Goal: Transaction & Acquisition: Purchase product/service

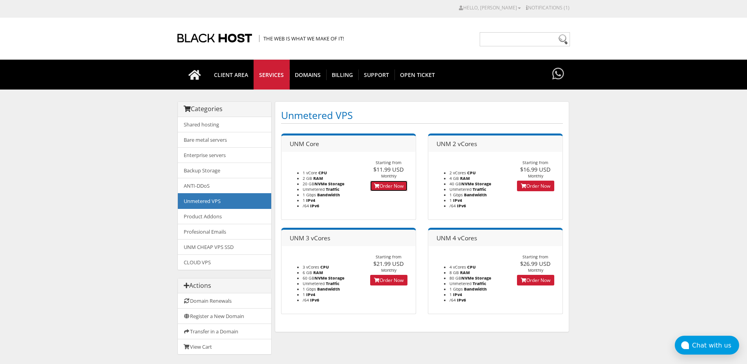
click at [382, 183] on link "Order Now" at bounding box center [388, 186] width 37 height 11
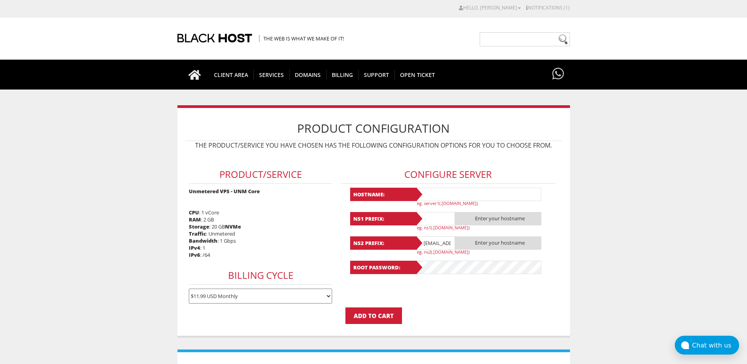
click at [460, 195] on input "text" at bounding box center [479, 194] width 126 height 13
type input "La"
click at [235, 68] on link "CLIENT AREA" at bounding box center [232, 75] width 46 height 30
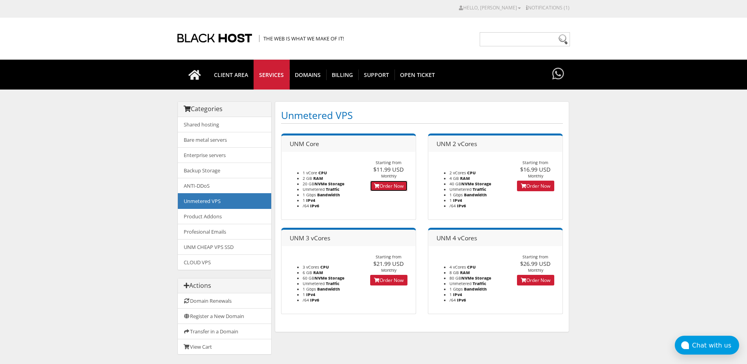
click at [387, 187] on link "Order Now" at bounding box center [388, 186] width 37 height 11
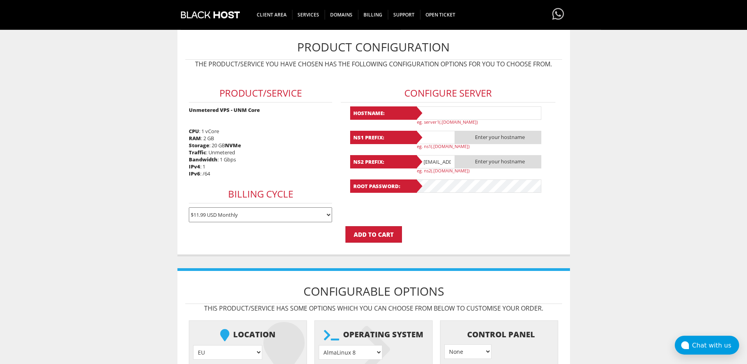
scroll to position [70, 0]
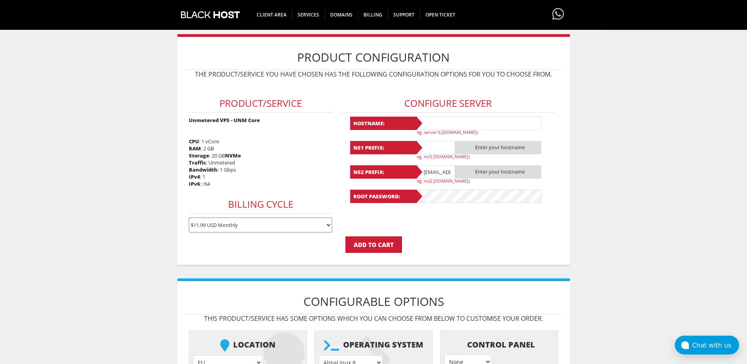
click at [454, 127] on input "text" at bounding box center [479, 123] width 126 height 13
click at [437, 122] on input "Lavanda21" at bounding box center [479, 123] width 126 height 13
click at [442, 125] on input "Lavanda21" at bounding box center [479, 123] width 126 height 13
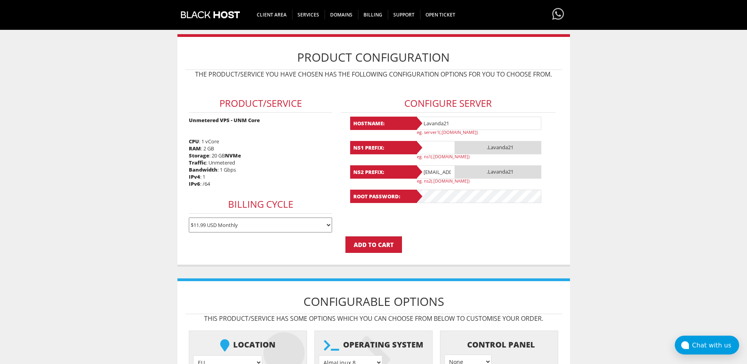
click at [442, 125] on input "Lavanda21" at bounding box center [479, 123] width 126 height 13
type input "Lavanda21"
paste input "Lavanda21"
click at [428, 144] on input "Lavanda21" at bounding box center [435, 147] width 39 height 13
type input "Lavanda21"
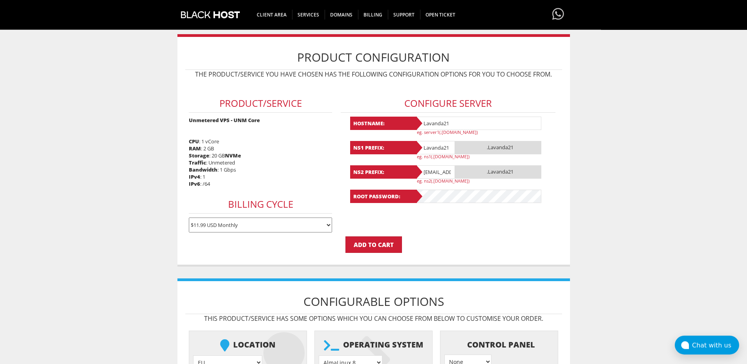
click at [430, 165] on div "Hostname: Lavanda21 eg. server1(.yourdomain.com) NS1 Prefix: Lavanda21 .Lavanda…" at bounding box center [448, 160] width 196 height 86
click at [431, 170] on input "lavandaaa88f@gmail.com" at bounding box center [435, 171] width 39 height 13
paste input "Lavanda21"
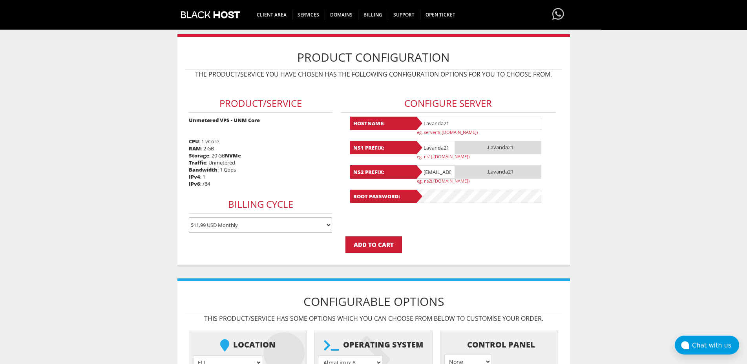
type input "Lavanda21@gmail.com"
click at [324, 251] on p "Add to Cart" at bounding box center [373, 244] width 377 height 16
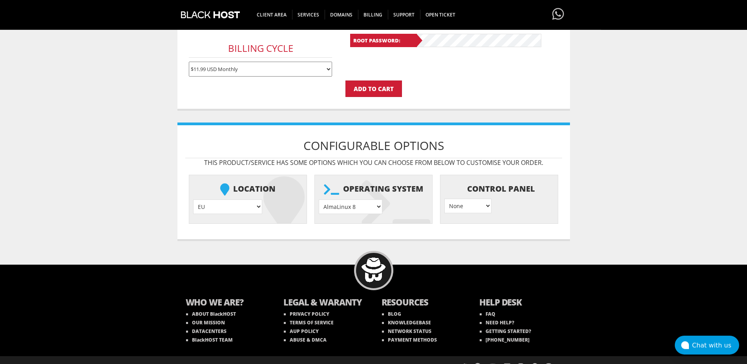
scroll to position [239, 0]
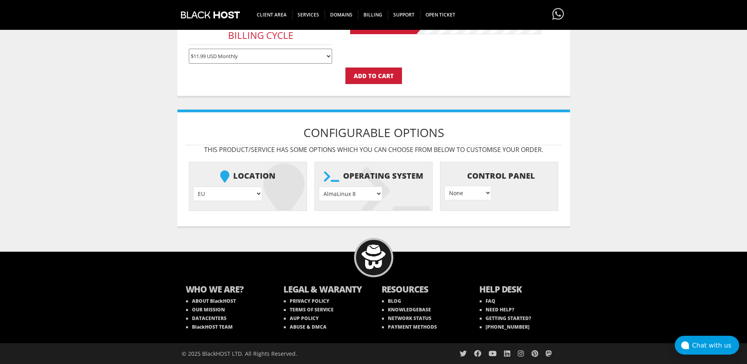
click at [319, 187] on select "AlmaLinux 8 } AlmaLinux 9 } AlmaLinux 10 } Rocky Linux 8 } Rocky Linux 9 } Cent…" at bounding box center [351, 194] width 64 height 15
select select "1208"
click option "Ubuntu 24.04" at bounding box center [0, 0] width 0 height 0
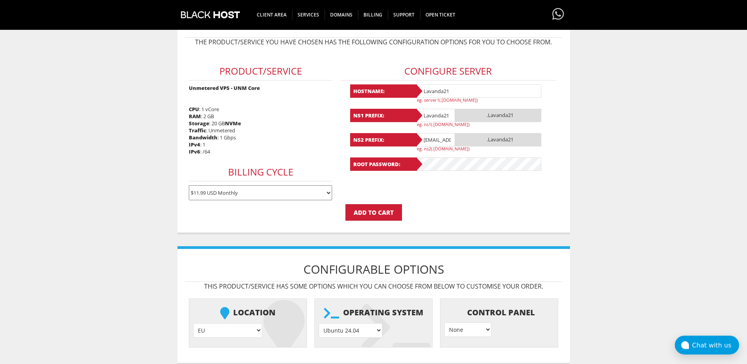
scroll to position [102, 0]
click at [372, 219] on input "Add to Cart" at bounding box center [374, 213] width 57 height 16
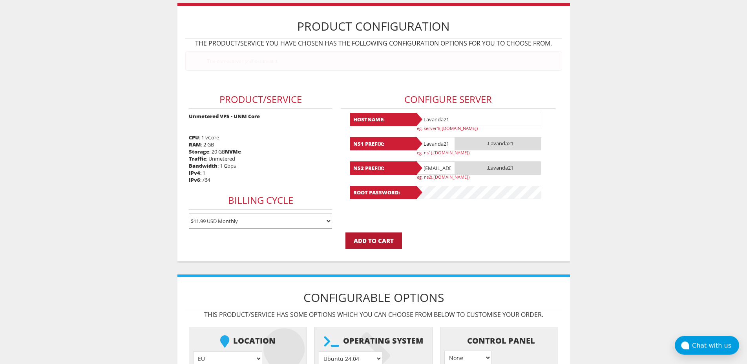
scroll to position [0, 0]
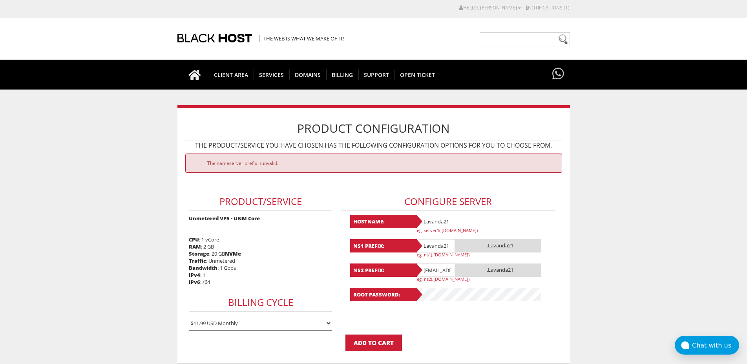
click at [453, 250] on input "Lavanda21" at bounding box center [435, 245] width 39 height 13
type input "Lavanda22"
click at [465, 218] on input "Lavanda21" at bounding box center [479, 221] width 126 height 13
click at [465, 218] on input "Lavanda22" at bounding box center [479, 221] width 126 height 13
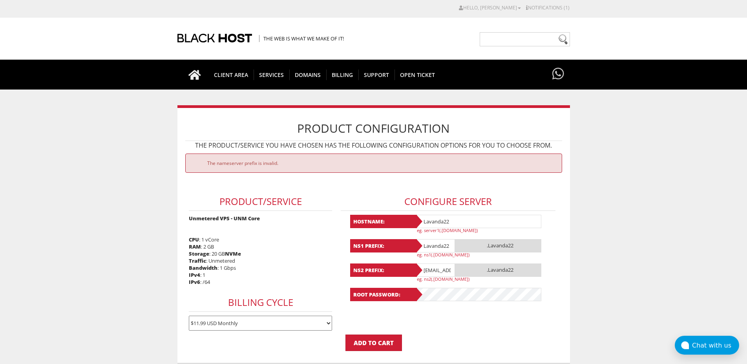
click at [465, 218] on input "Lavanda22" at bounding box center [479, 221] width 126 height 13
type input "Lavanda22"
click at [424, 271] on input "Lavanda21@gmail.com" at bounding box center [435, 269] width 39 height 13
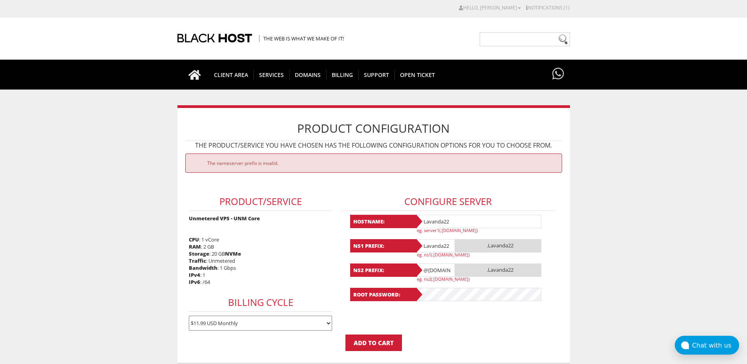
click at [424, 271] on input "@gmail.com" at bounding box center [435, 269] width 39 height 13
paste input "Lavanda22"
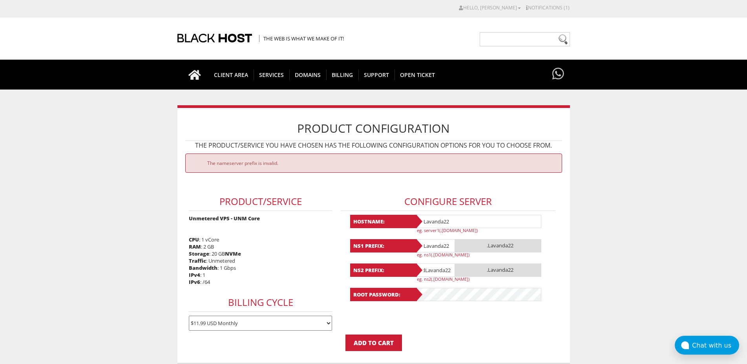
paste input "Lavanda22"
type input "L"
paste input "Lavanda22"
type input "Lavanda21"
click at [448, 244] on input "Lavanda22" at bounding box center [435, 245] width 39 height 13
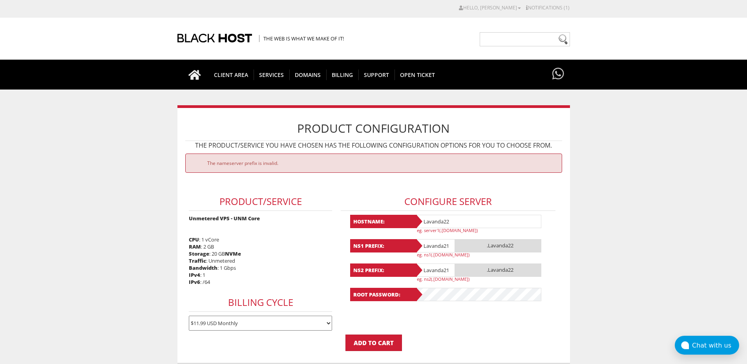
type input "Lavanda21"
click at [466, 225] on input "Lavanda22" at bounding box center [479, 221] width 126 height 13
click at [466, 225] on input "Lavanda21" at bounding box center [479, 221] width 126 height 13
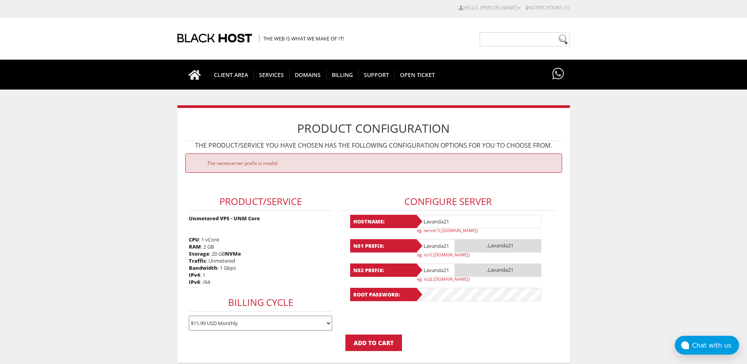
click at [466, 225] on input "Lavanda21" at bounding box center [479, 221] width 126 height 13
type input "Lavanda21"
click at [441, 321] on form "The nameserver prefix is invalid. Product/Service Unmetered VPS - UNM Core CPU …" at bounding box center [373, 253] width 377 height 198
click at [389, 351] on input "Add to Cart" at bounding box center [374, 343] width 57 height 16
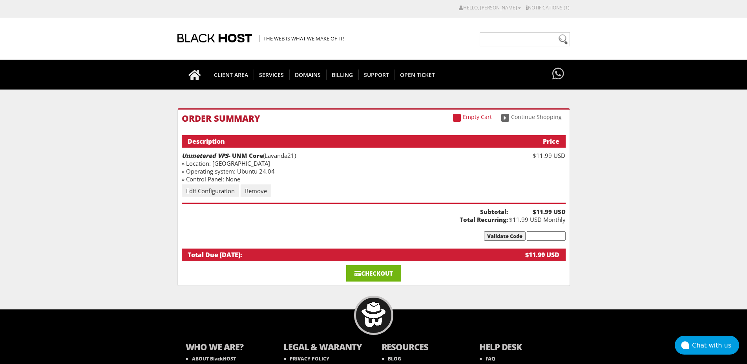
click at [388, 276] on link "Checkout" at bounding box center [373, 273] width 55 height 16
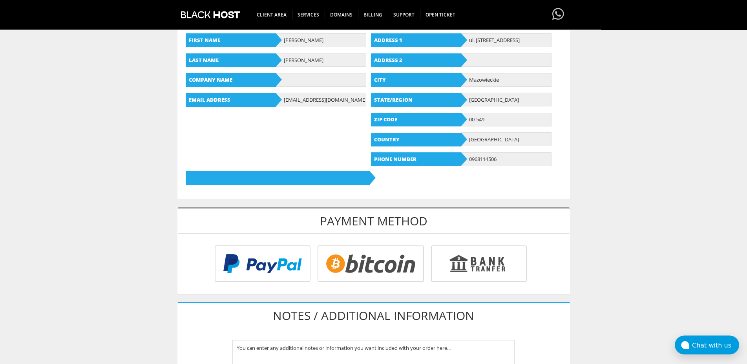
scroll to position [134, 0]
click at [372, 258] on input "radio" at bounding box center [369, 265] width 106 height 37
radio input "true"
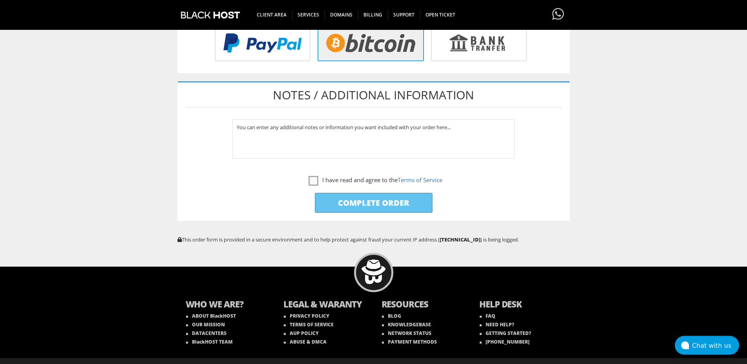
scroll to position [355, 0]
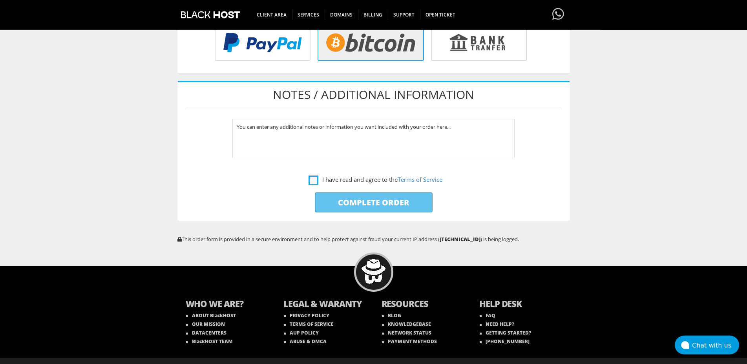
click at [312, 180] on label "I have read and agree to the Terms of Service" at bounding box center [376, 180] width 134 height 10
checkbox input "true"
click at [343, 196] on input "Complete Order" at bounding box center [374, 202] width 118 height 20
type input "Please Wait..."
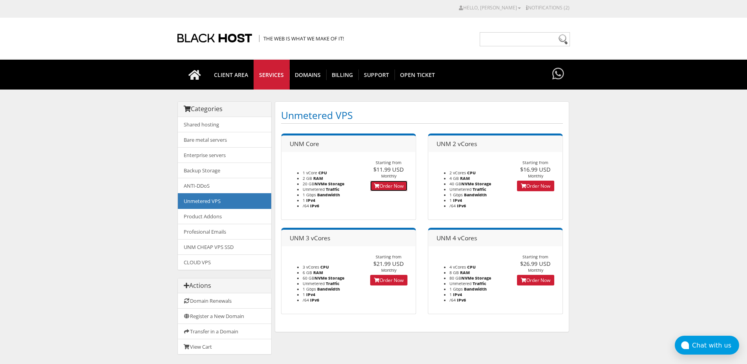
click at [399, 181] on link "Order Now" at bounding box center [388, 186] width 37 height 11
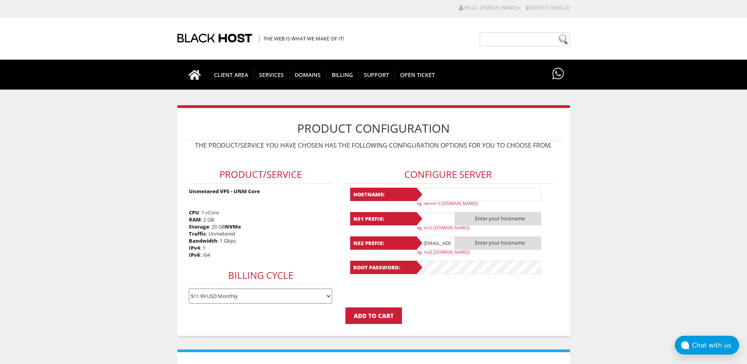
click at [451, 199] on input "text" at bounding box center [479, 194] width 126 height 13
paste input "Lavanda21"
click at [451, 199] on input "Lavanda22" at bounding box center [479, 194] width 126 height 13
click at [456, 192] on input "Lavanda22" at bounding box center [479, 194] width 126 height 13
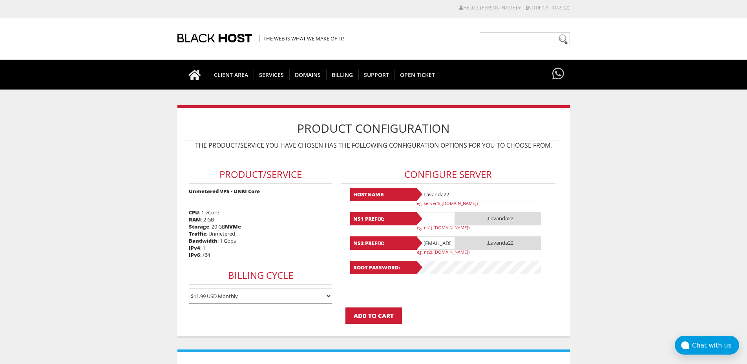
type input "Lavanda22"
paste input "Lavanda22"
click at [435, 214] on input "Lavanda22" at bounding box center [435, 218] width 39 height 13
type input "Lavanda22"
click at [433, 242] on input "[EMAIL_ADDRESS][DOMAIN_NAME]" at bounding box center [435, 242] width 39 height 13
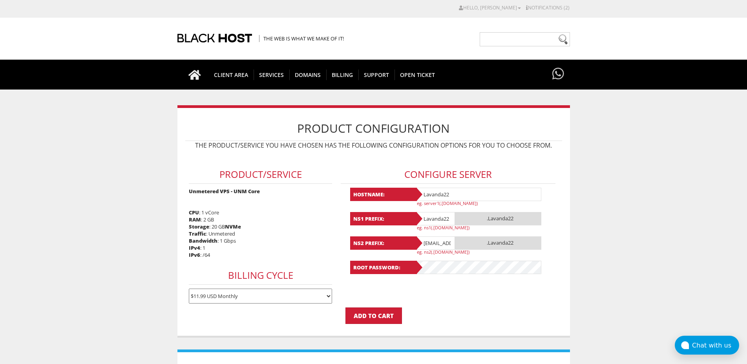
click at [433, 242] on input "lavandaaa88f@gmail.com" at bounding box center [435, 242] width 39 height 13
type input "@gmail.com"
click at [433, 242] on input "@gmail.com" at bounding box center [435, 242] width 39 height 13
click at [433, 242] on input "@[DOMAIN_NAME]" at bounding box center [435, 242] width 39 height 13
click at [433, 242] on input "@gmail.com" at bounding box center [435, 242] width 39 height 13
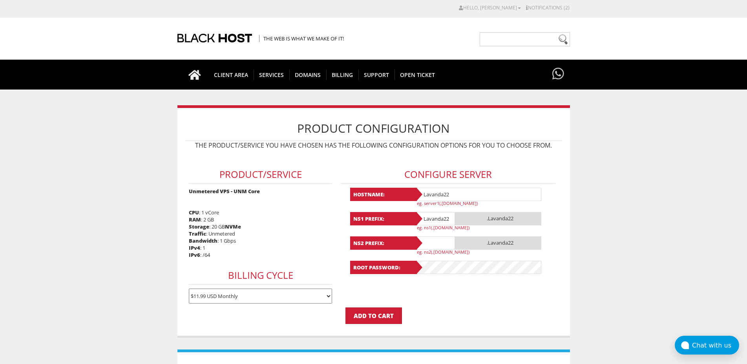
paste input "Lavanda22"
type input "Lavanda22"
click at [430, 293] on form "Product/Service Unmetered VPS - UNM Core CPU : 1 vCore RAM : 2 GB Storage : 20 …" at bounding box center [373, 239] width 377 height 170
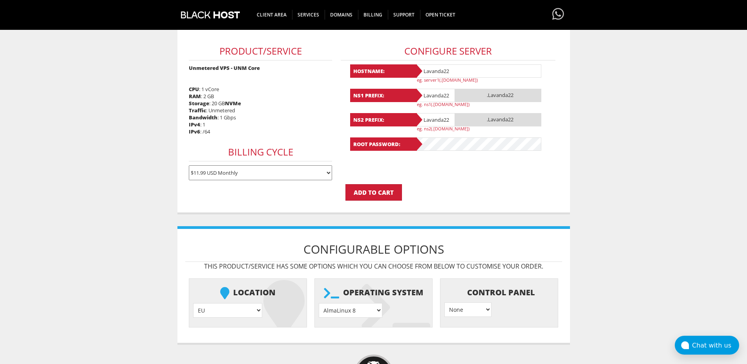
scroll to position [156, 0]
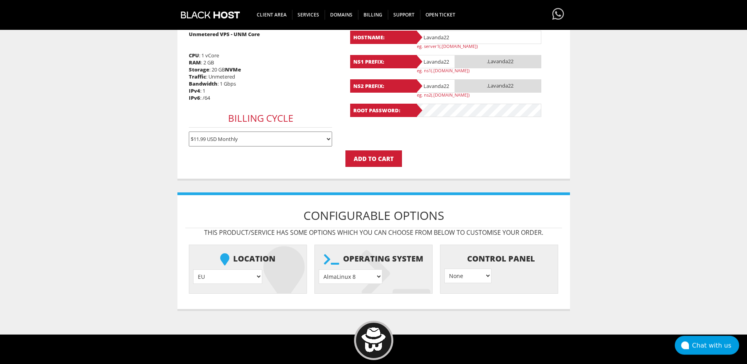
select select "1208"
click option "Ubuntu 24.04" at bounding box center [0, 0] width 0 height 0
click at [394, 159] on input "Add to Cart" at bounding box center [374, 158] width 57 height 16
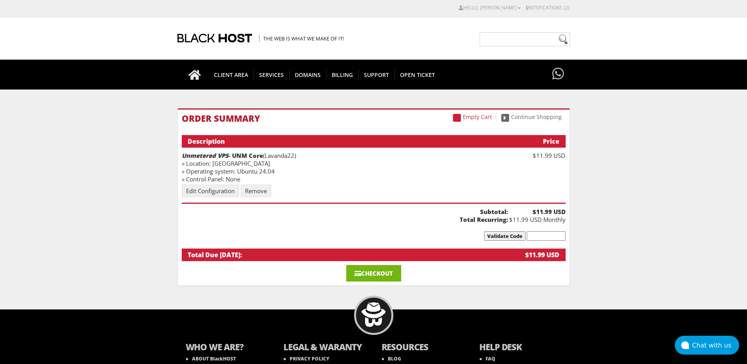
click at [379, 267] on link "Checkout" at bounding box center [373, 273] width 55 height 16
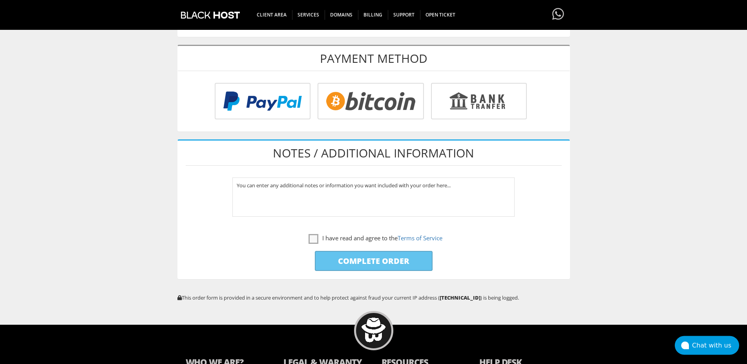
scroll to position [306, 0]
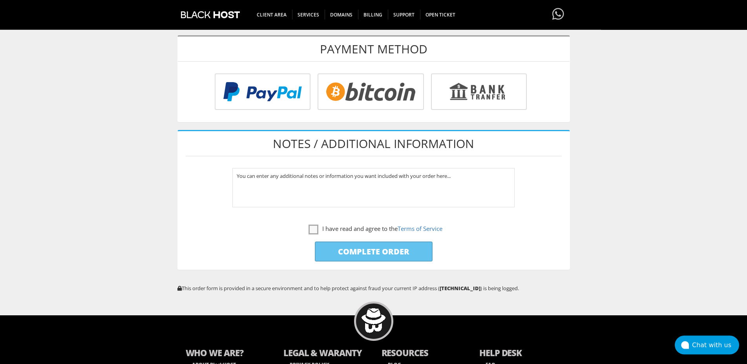
click at [399, 77] on input "radio" at bounding box center [369, 93] width 106 height 37
radio input "true"
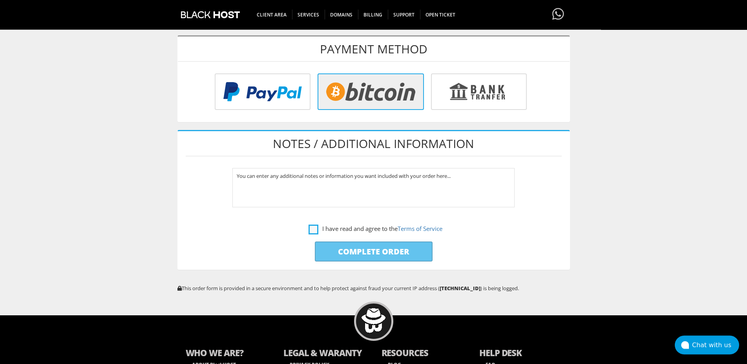
click at [313, 227] on label "I have read and agree to the Terms of Service" at bounding box center [376, 229] width 134 height 10
checkbox input "true"
click at [364, 249] on input "Complete Order" at bounding box center [374, 251] width 118 height 20
type input "Please Wait..."
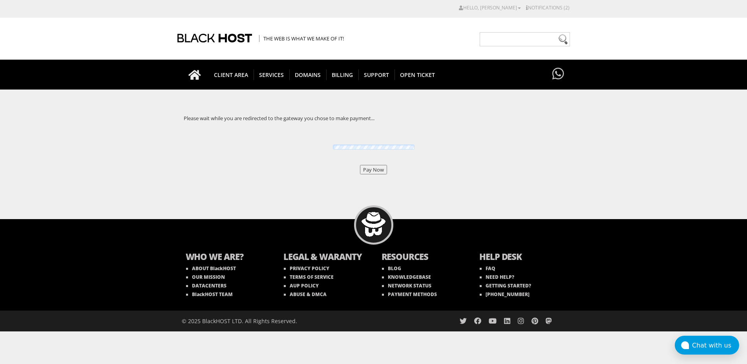
click at [383, 170] on input "Pay Now" at bounding box center [373, 169] width 27 height 9
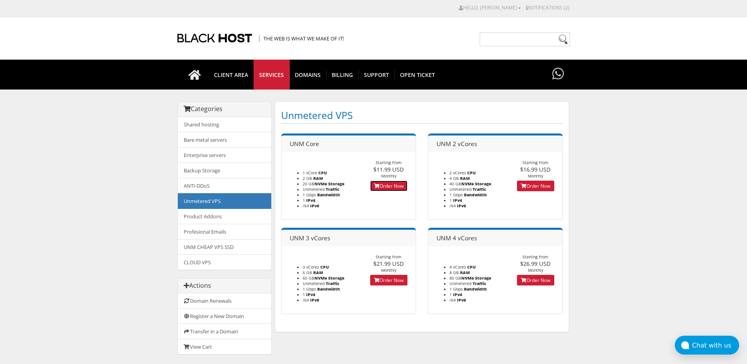
click at [395, 188] on link "Order Now" at bounding box center [388, 186] width 37 height 11
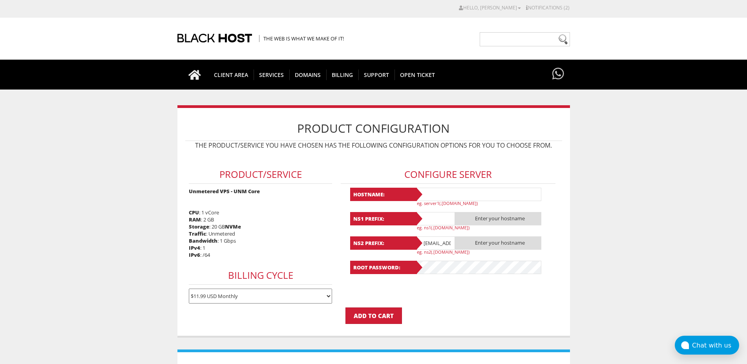
paste input "Lavanda22"
click at [440, 192] on input "Lavanda22" at bounding box center [479, 194] width 126 height 13
click at [440, 192] on input "Lavanda23" at bounding box center [479, 194] width 126 height 13
type input "Lavanda23"
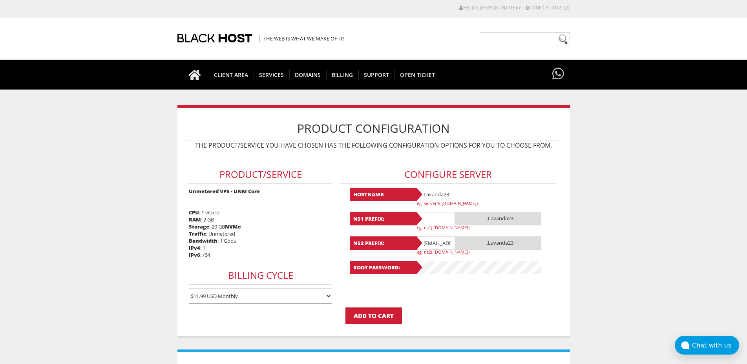
paste input "Lavanda23"
click at [434, 222] on input "Lavanda23" at bounding box center [435, 218] width 39 height 13
type input "Lavanda23"
click at [428, 245] on input "[EMAIL_ADDRESS][DOMAIN_NAME]" at bounding box center [435, 242] width 39 height 13
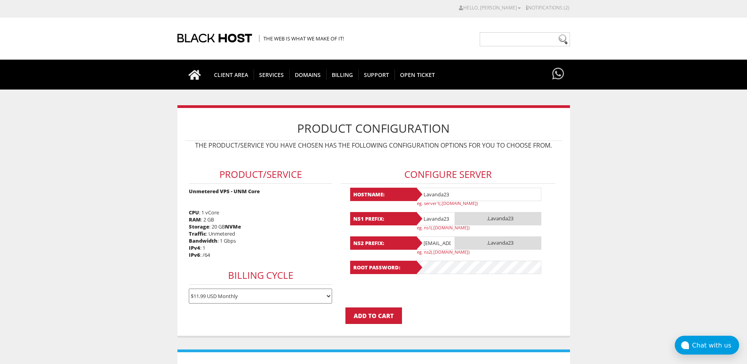
type input "@gmail.com"
click at [428, 245] on input "@gmail.com" at bounding box center [435, 242] width 39 height 13
paste input "Lavanda23"
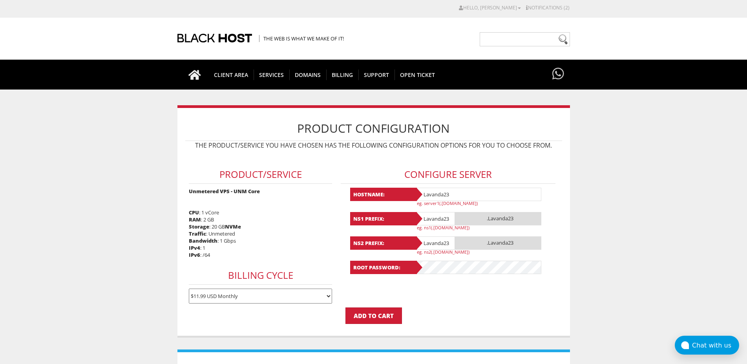
type input "Lavanda23"
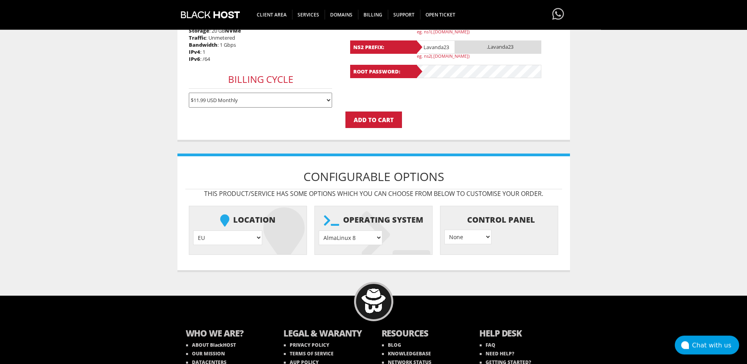
scroll to position [228, 0]
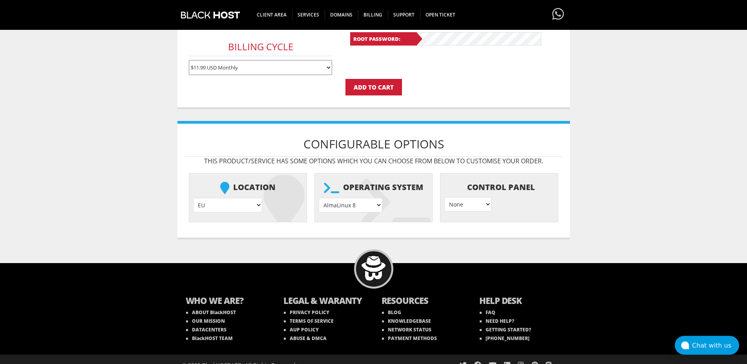
click at [319, 198] on select "AlmaLinux 8 } AlmaLinux 9 } AlmaLinux 10 } Rocky Linux 8 } Rocky Linux 9 } Cent…" at bounding box center [351, 205] width 64 height 15
select select "1208"
click option "Ubuntu 24.04" at bounding box center [0, 0] width 0 height 0
click at [391, 93] on input "Add to Cart" at bounding box center [374, 87] width 57 height 16
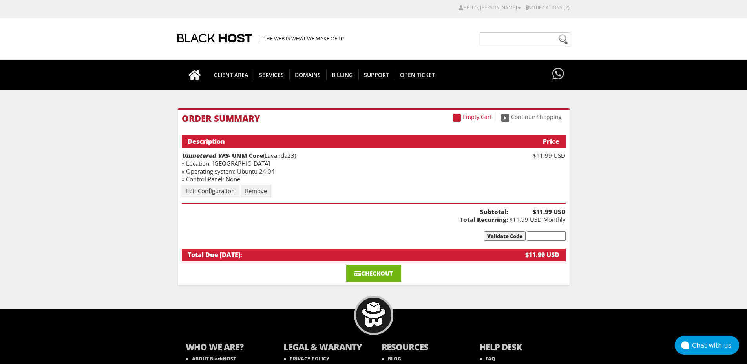
click at [360, 271] on span at bounding box center [358, 274] width 7 height 6
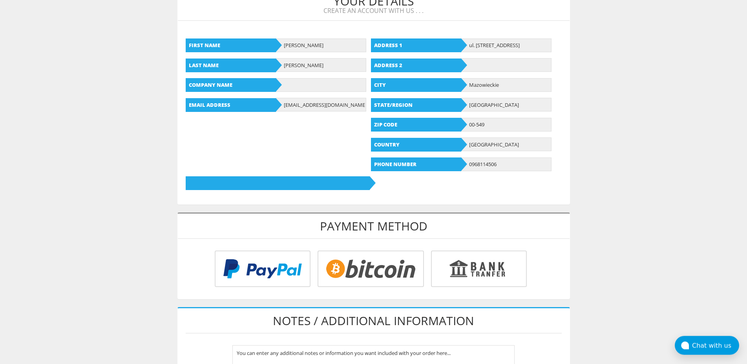
scroll to position [168, 0]
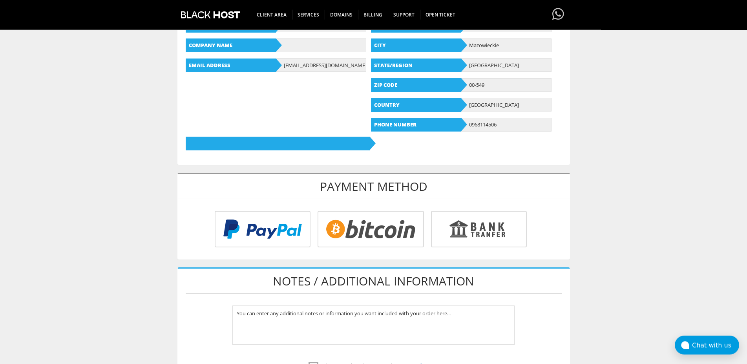
click at [379, 215] on input "radio" at bounding box center [369, 230] width 106 height 37
radio input "true"
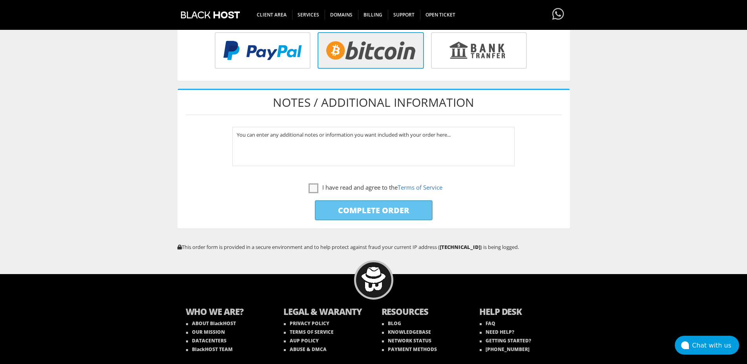
scroll to position [350, 0]
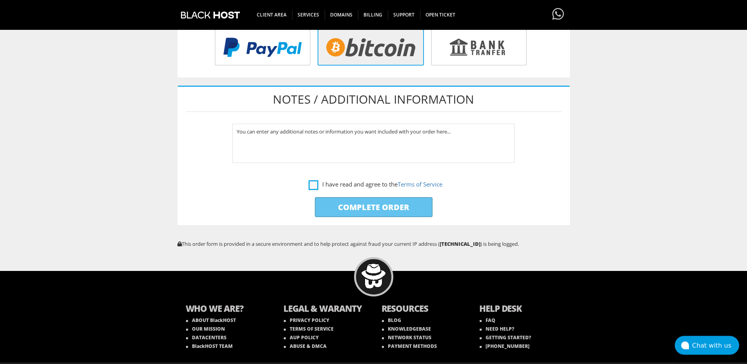
click at [314, 182] on label "I have read and agree to the Terms of Service" at bounding box center [376, 184] width 134 height 10
checkbox input "true"
click at [347, 200] on input "Complete Order" at bounding box center [374, 208] width 118 height 20
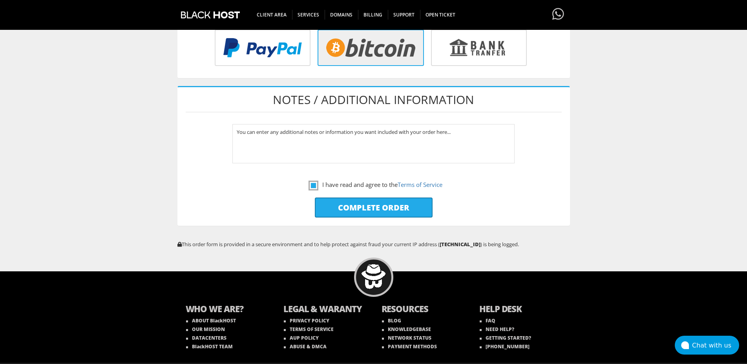
type input "Please Wait..."
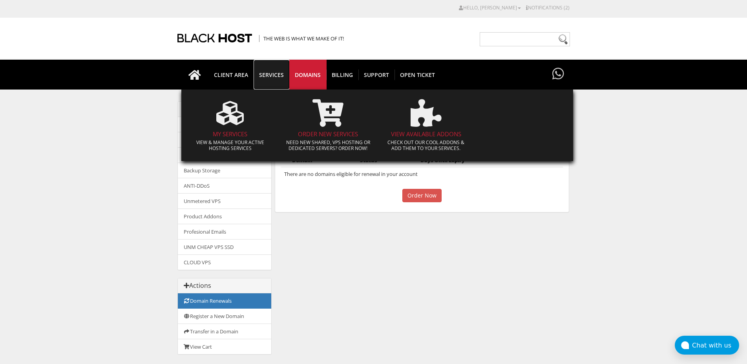
click at [267, 68] on link "SERVICES" at bounding box center [272, 75] width 36 height 30
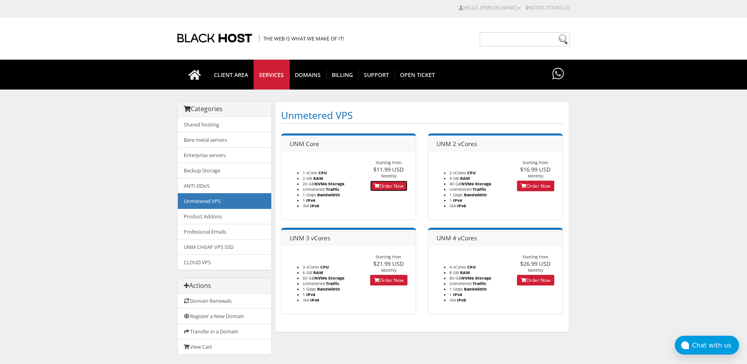
click at [384, 186] on link "Order Now" at bounding box center [388, 186] width 37 height 11
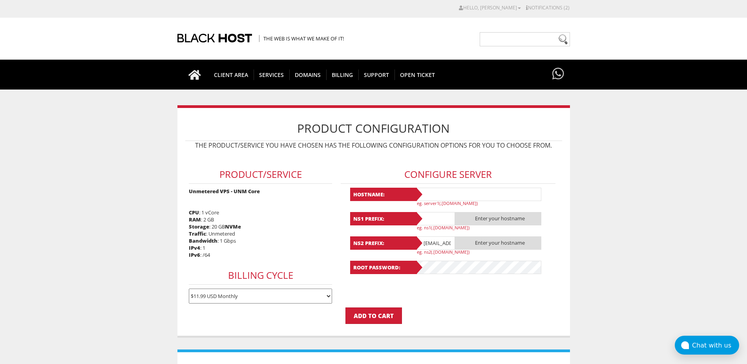
paste input "Lavanda23"
click at [432, 196] on input "Lavanda23" at bounding box center [479, 194] width 126 height 13
click at [432, 196] on input "Lavanda24" at bounding box center [479, 194] width 126 height 13
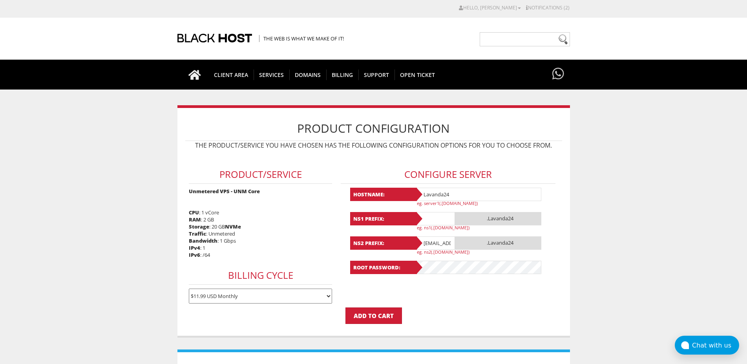
type input "Lavanda24"
paste input "Lavanda24"
click at [429, 218] on input "Lavanda24" at bounding box center [435, 218] width 39 height 13
type input "Lavanda24"
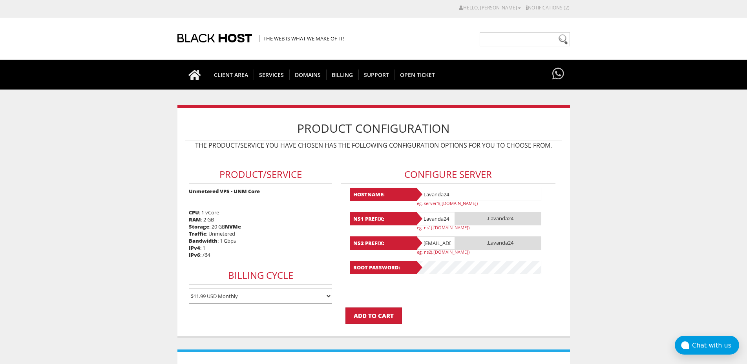
click at [442, 244] on input "lavandaaa88f@gmail.com" at bounding box center [435, 242] width 39 height 13
type input "@gmail.com"
click at [442, 244] on input "@gmail.com" at bounding box center [435, 242] width 39 height 13
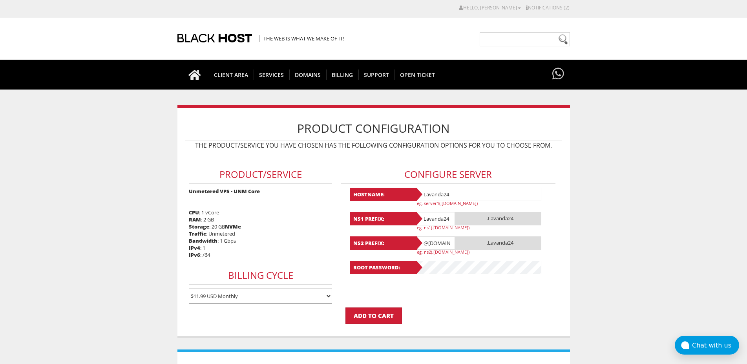
click at [442, 244] on input "@gmail.com" at bounding box center [435, 242] width 39 height 13
paste input "Lavanda24"
type input "Lavanda24"
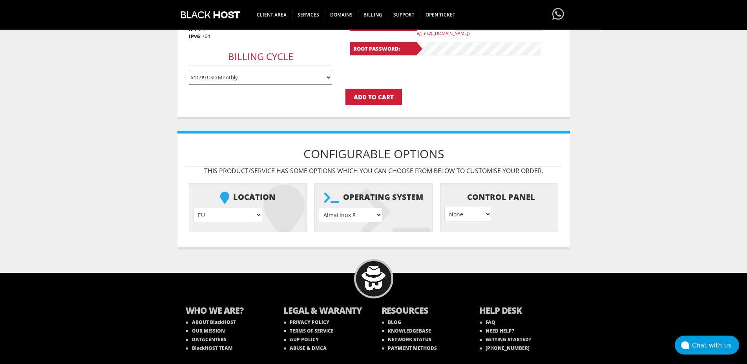
scroll to position [219, 0]
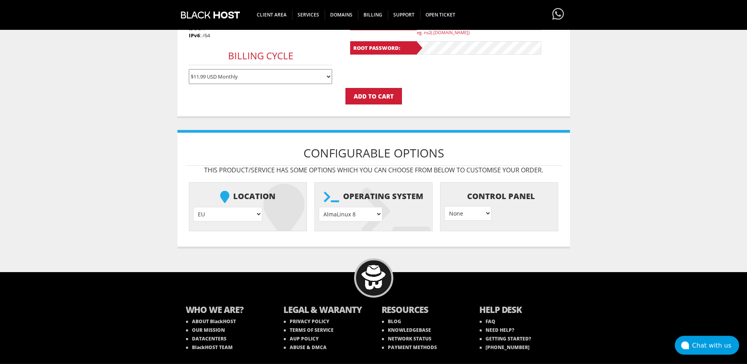
click at [319, 207] on select "AlmaLinux 8 } AlmaLinux 9 } AlmaLinux 10 } Rocky Linux 8 } Rocky Linux 9 } Cent…" at bounding box center [351, 214] width 64 height 15
select select "1208"
click option "Ubuntu 24.04" at bounding box center [0, 0] width 0 height 0
click at [386, 96] on input "Add to Cart" at bounding box center [374, 96] width 57 height 16
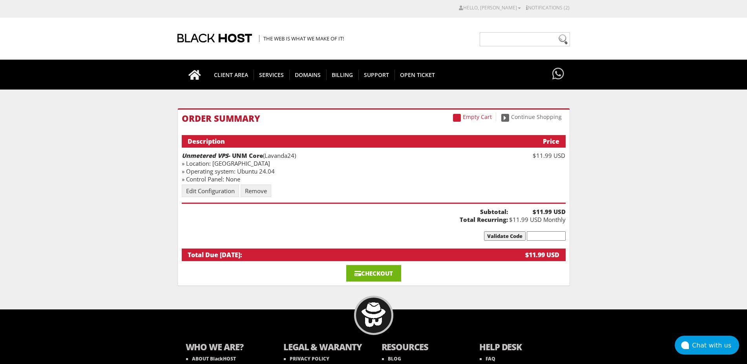
click at [388, 267] on link "Checkout" at bounding box center [373, 273] width 55 height 16
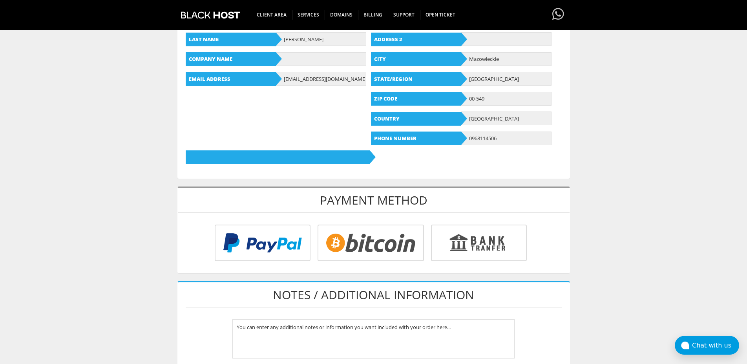
scroll to position [155, 0]
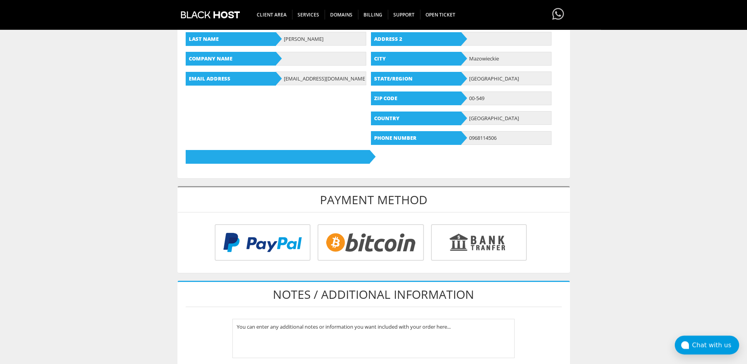
click at [363, 260] on input "radio" at bounding box center [369, 244] width 106 height 37
radio input "true"
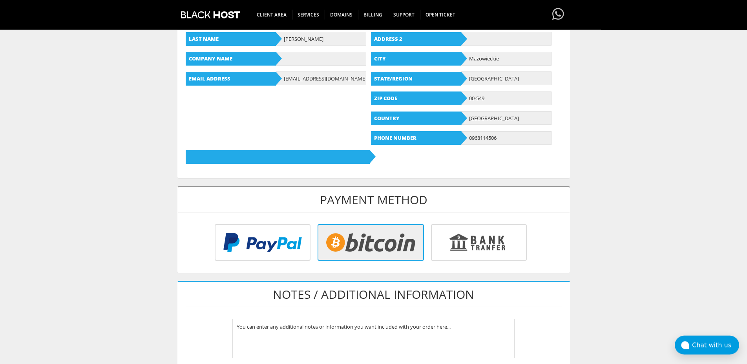
click at [349, 234] on input "radio" at bounding box center [369, 244] width 106 height 37
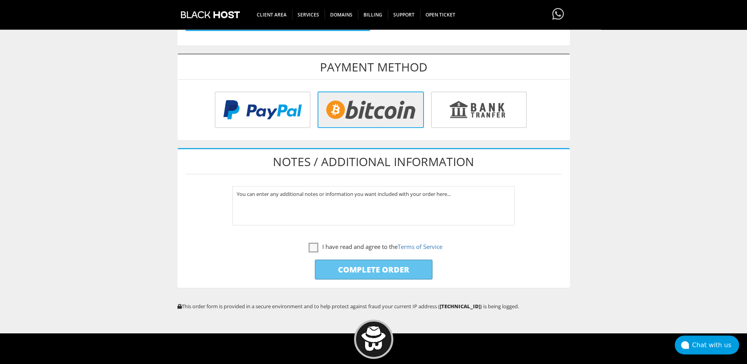
scroll to position [288, 0]
click at [311, 242] on label "I have read and agree to the Terms of Service" at bounding box center [376, 246] width 134 height 10
checkbox input "true"
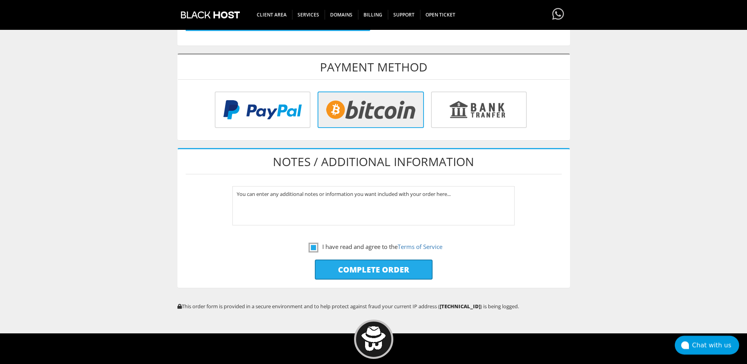
click at [338, 263] on input "Complete Order" at bounding box center [374, 270] width 118 height 20
type input "Please Wait..."
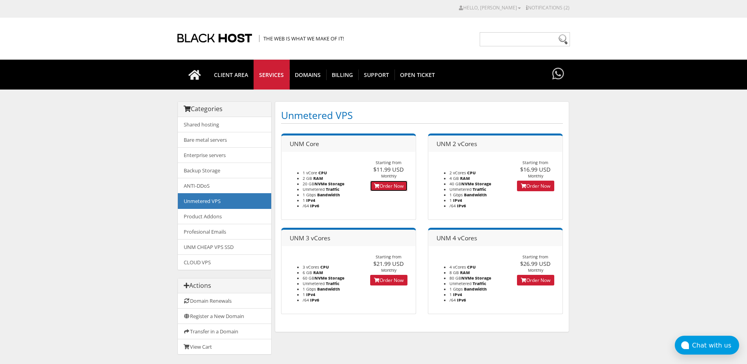
click at [380, 183] on link "Order Now" at bounding box center [388, 186] width 37 height 11
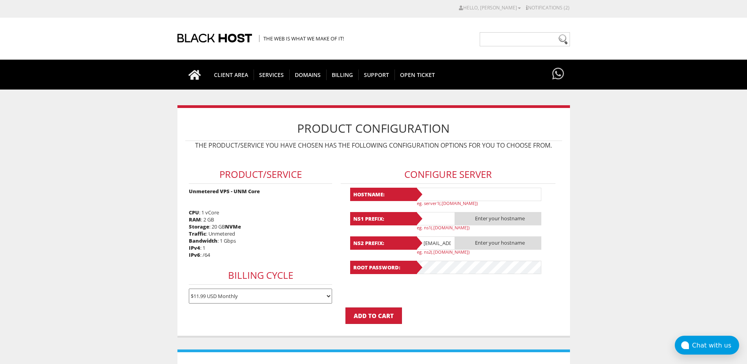
paste input "Lavanda24"
click at [438, 192] on input "Lavanda24" at bounding box center [479, 194] width 126 height 13
click at [471, 120] on h1 "Product Configuration" at bounding box center [373, 128] width 377 height 25
click at [454, 190] on input "Lavanda25" at bounding box center [479, 194] width 126 height 13
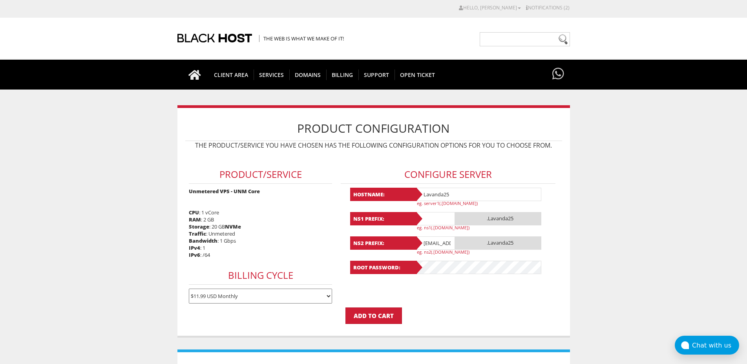
click at [454, 190] on input "Lavanda25" at bounding box center [479, 194] width 126 height 13
paste input "Lavanda25"
type input "Lavanda25Lavanda25"
click at [435, 216] on input "text" at bounding box center [435, 218] width 39 height 13
paste input "Lavanda25"
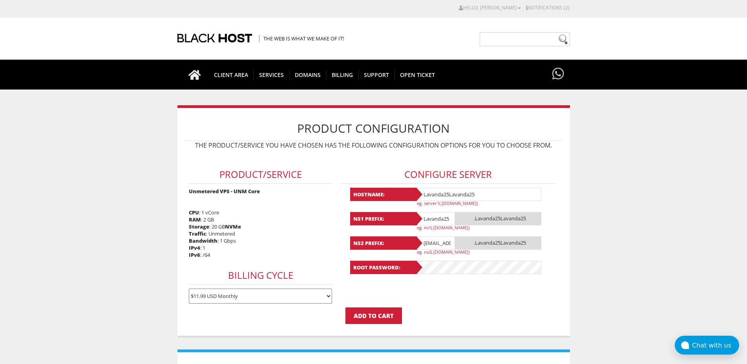
type input "Lavanda25"
click at [450, 192] on input "Lavanda25Lavanda25" at bounding box center [479, 194] width 126 height 13
paste input "text"
type input "Lavanda25"
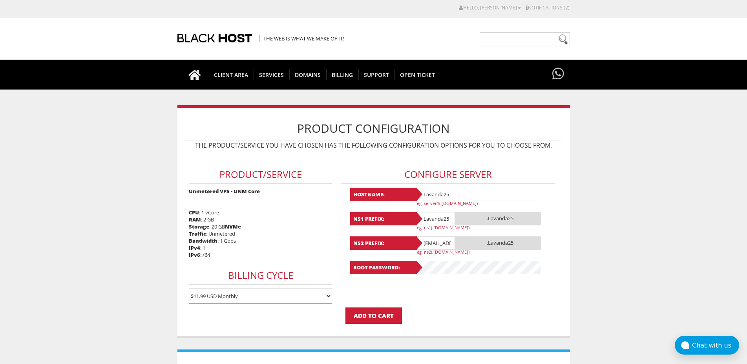
click at [446, 243] on input "lavandaaa88f@gmail.com" at bounding box center [435, 242] width 39 height 13
click at [446, 243] on input "[EMAIL_ADDRESS][DOMAIN_NAME]" at bounding box center [435, 242] width 39 height 13
click at [446, 243] on input "@[DOMAIN_NAME]" at bounding box center [435, 242] width 39 height 13
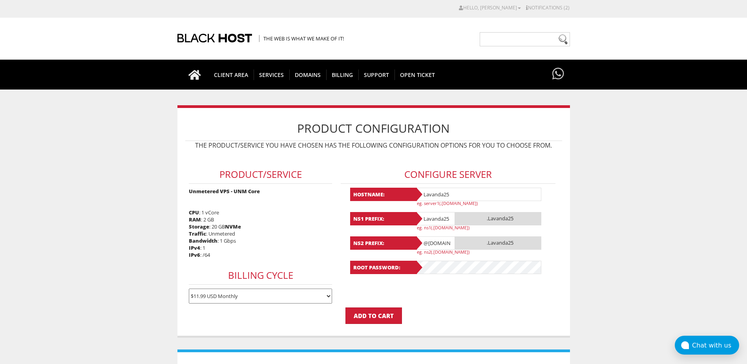
paste input "Lavanda25"
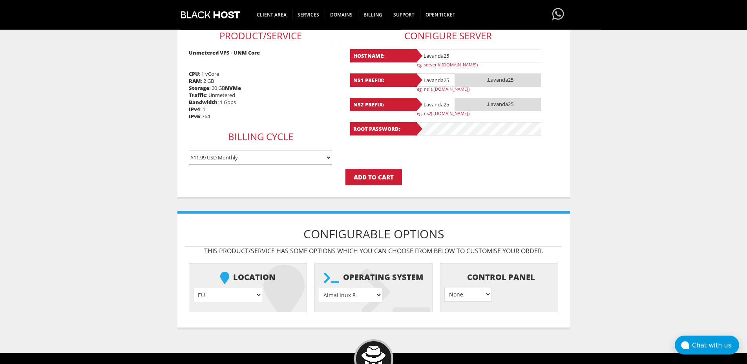
scroll to position [145, 0]
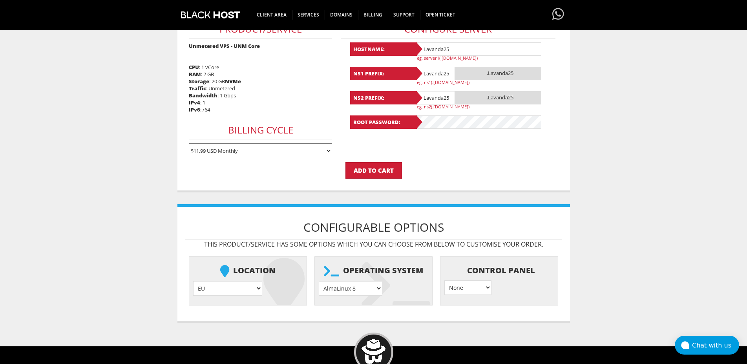
type input "Lavanda25"
click at [319, 281] on select "AlmaLinux 8 } AlmaLinux 9 } AlmaLinux 10 } Rocky Linux 8 } Rocky Linux 9 } Cent…" at bounding box center [351, 288] width 64 height 15
select select "1208"
click option "Ubuntu 24.04" at bounding box center [0, 0] width 0 height 0
click at [380, 174] on input "Add to Cart" at bounding box center [374, 170] width 57 height 16
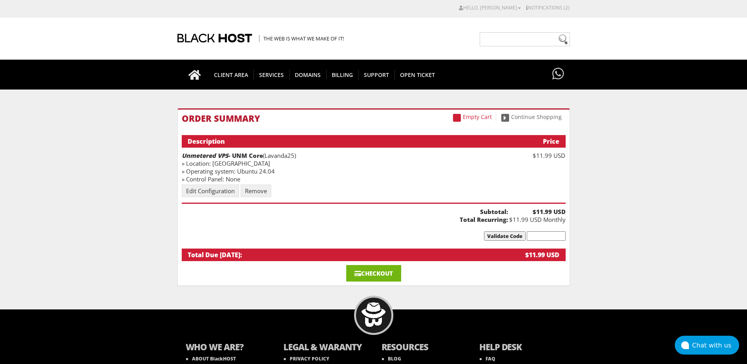
click at [386, 269] on link "Checkout" at bounding box center [373, 273] width 55 height 16
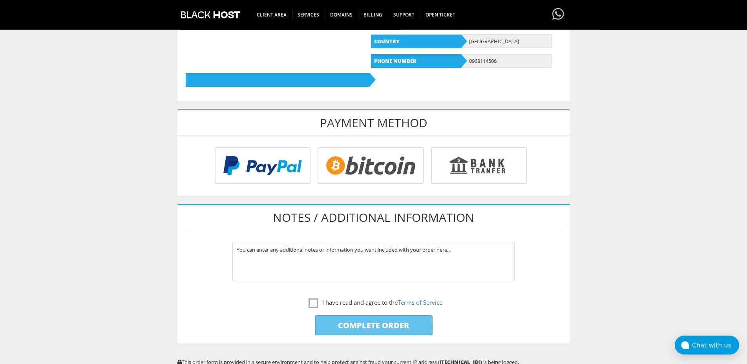
scroll to position [238, 0]
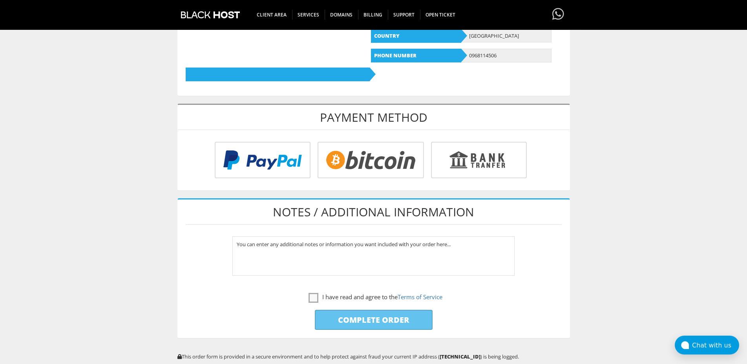
click at [384, 146] on input "radio" at bounding box center [369, 161] width 106 height 37
radio input "true"
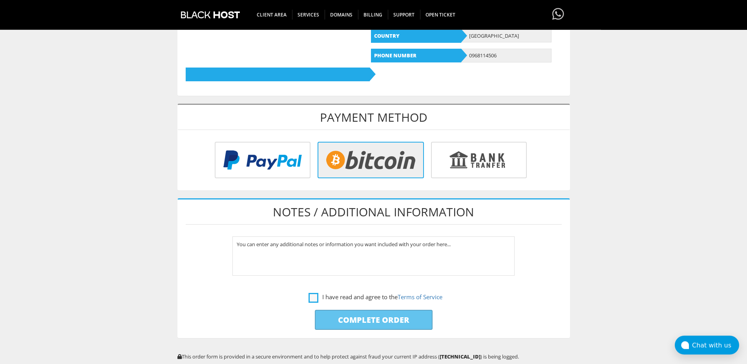
click at [311, 297] on label "I have read and agree to the Terms of Service" at bounding box center [376, 297] width 134 height 10
checkbox input "true"
click at [346, 318] on input "Complete Order" at bounding box center [374, 320] width 118 height 20
type input "Please Wait..."
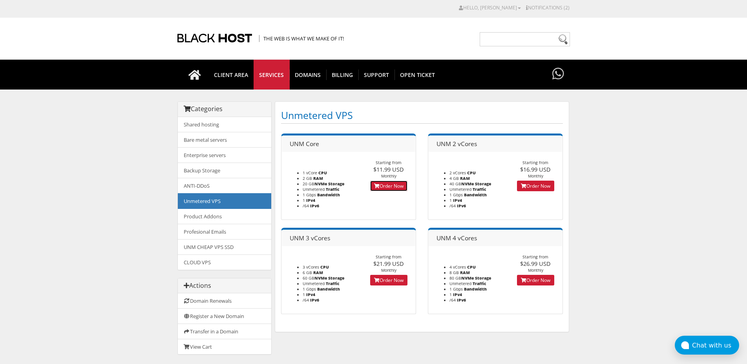
click at [383, 186] on link "Order Now" at bounding box center [388, 186] width 37 height 11
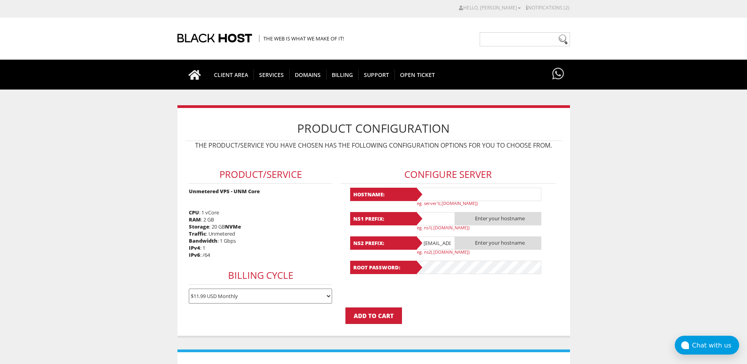
click at [432, 191] on input "text" at bounding box center [479, 194] width 126 height 13
click at [432, 191] on input "Lavanda26" at bounding box center [479, 194] width 126 height 13
type input "Lavanda26"
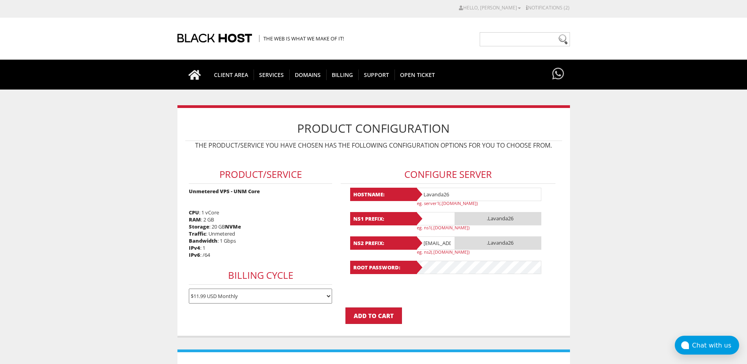
paste input "Lavanda26"
click at [432, 220] on input "Lavanda26" at bounding box center [435, 218] width 39 height 13
type input "Lavanda26"
click at [432, 240] on input "[EMAIL_ADDRESS][DOMAIN_NAME]" at bounding box center [435, 242] width 39 height 13
click at [432, 240] on input "lavandaaa88f@gmail.com" at bounding box center [435, 242] width 39 height 13
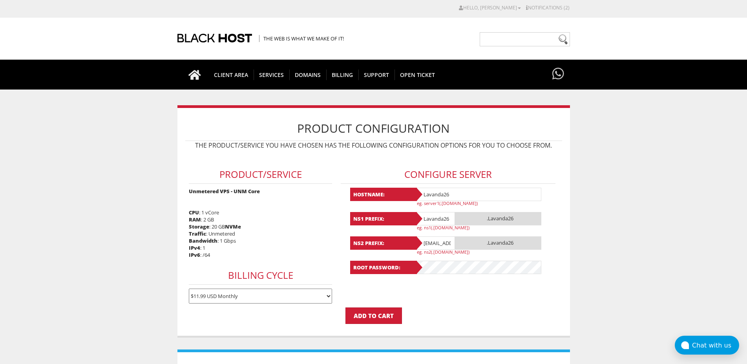
paste input "Lavanda26"
type input "@gmail.com"
click at [432, 240] on input "@gmail.com" at bounding box center [435, 242] width 39 height 13
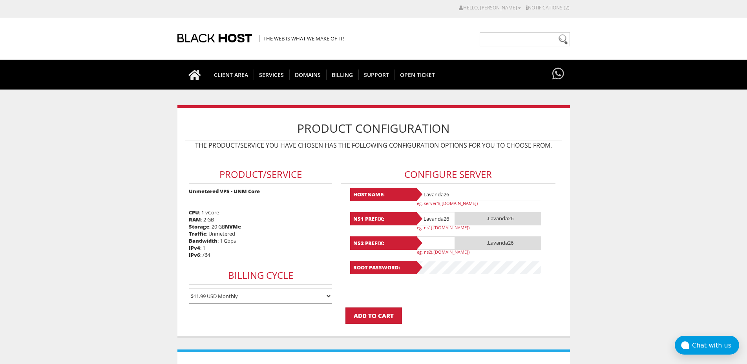
paste input "Lavanda26"
type input "Lavanda26"
click at [435, 304] on form "Product/Service Unmetered VPS - UNM Core CPU : 1 vCore RAM : 2 GB Storage : 20 …" at bounding box center [373, 239] width 377 height 170
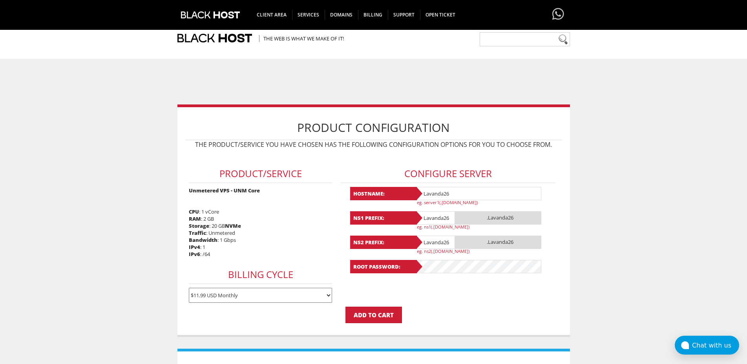
scroll to position [239, 0]
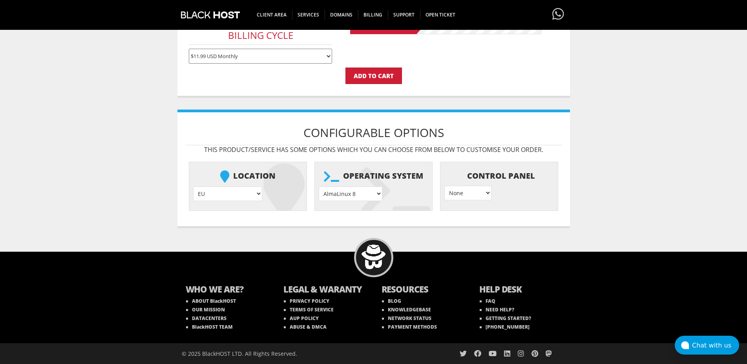
click at [319, 187] on select "AlmaLinux 8 } AlmaLinux 9 } AlmaLinux 10 } Rocky Linux 8 } Rocky Linux 9 } Cent…" at bounding box center [351, 194] width 64 height 15
select select "1208"
click option "Ubuntu 24.04" at bounding box center [0, 0] width 0 height 0
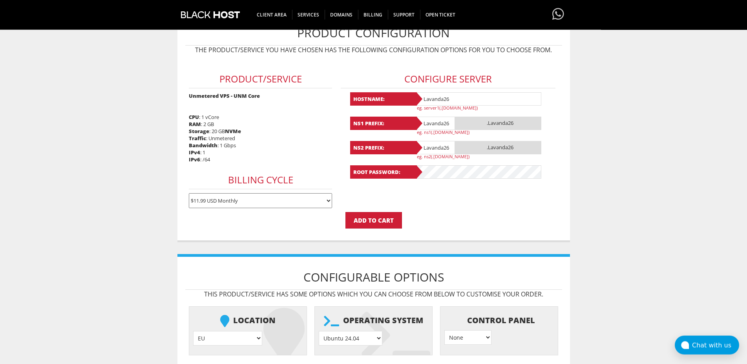
scroll to position [75, 0]
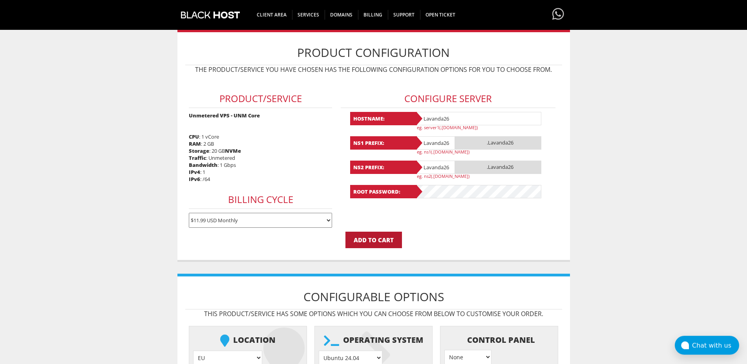
click at [367, 240] on input "Add to Cart" at bounding box center [374, 240] width 57 height 16
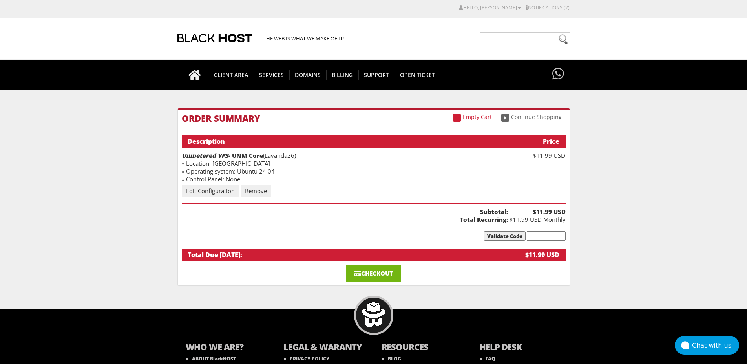
click at [379, 272] on link "Checkout" at bounding box center [373, 273] width 55 height 16
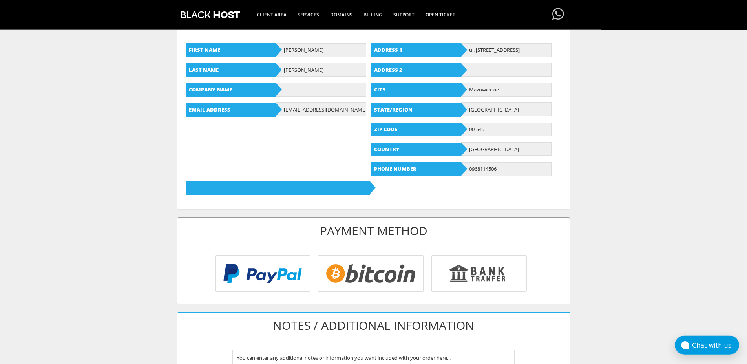
scroll to position [137, 0]
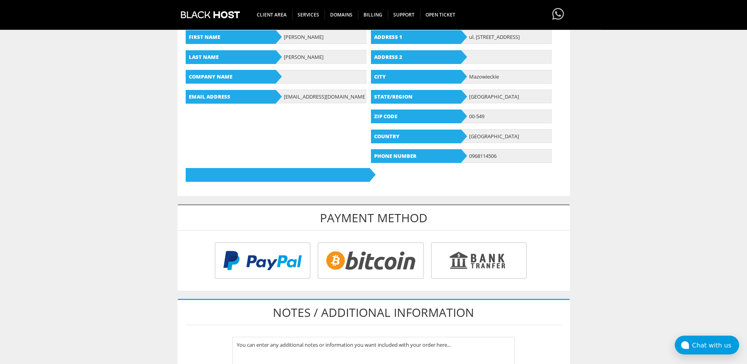
click at [357, 258] on input "radio" at bounding box center [369, 262] width 106 height 37
radio input "true"
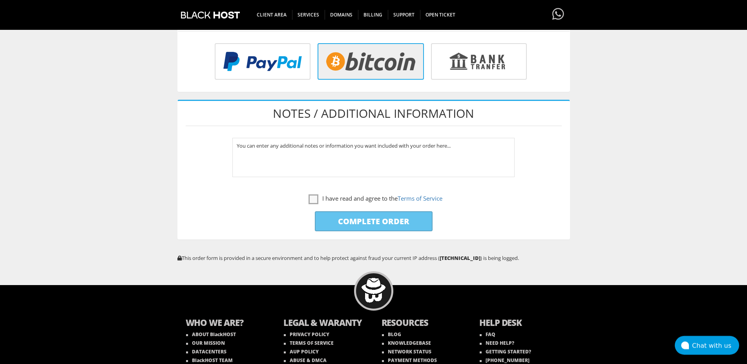
scroll to position [368, 0]
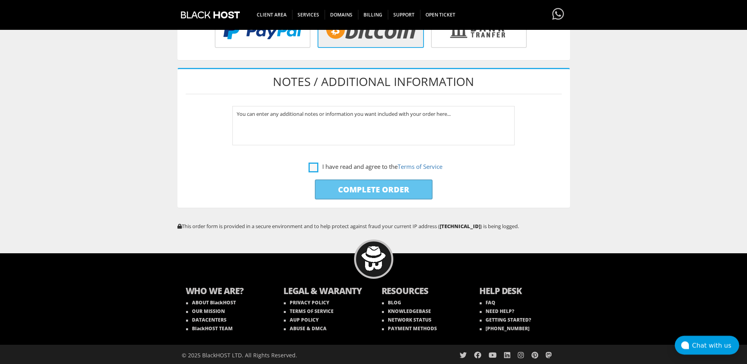
click at [309, 167] on label "I have read and agree to the Terms of Service" at bounding box center [376, 167] width 134 height 10
checkbox input "true"
click at [344, 186] on input "Complete Order" at bounding box center [374, 189] width 118 height 20
type input "Please Wait..."
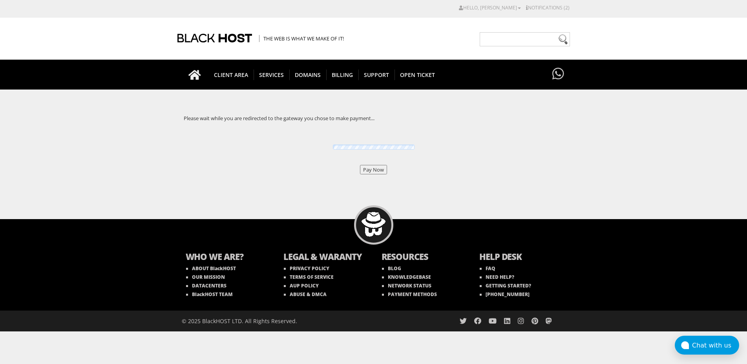
click at [378, 170] on input "Pay Now" at bounding box center [373, 169] width 27 height 9
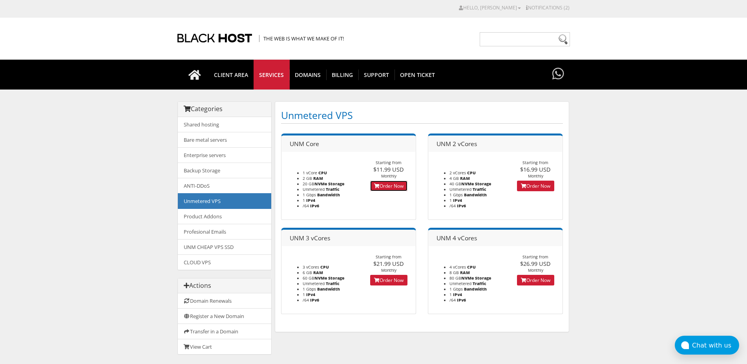
click at [391, 187] on link "Order Now" at bounding box center [388, 186] width 37 height 11
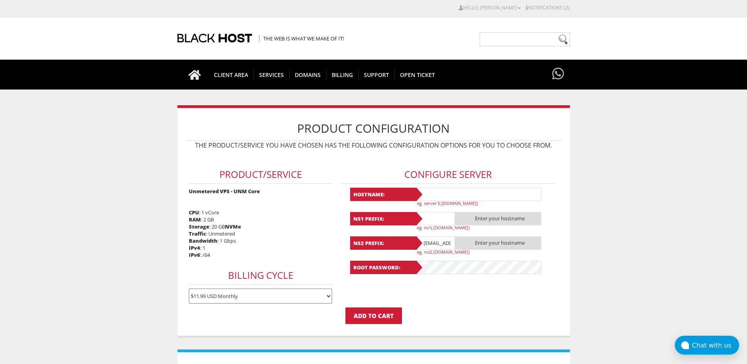
click at [432, 196] on input "text" at bounding box center [479, 194] width 126 height 13
click at [443, 196] on input "Lavanda27" at bounding box center [479, 194] width 126 height 13
type input "Lavanda27"
paste input "Lavanda27"
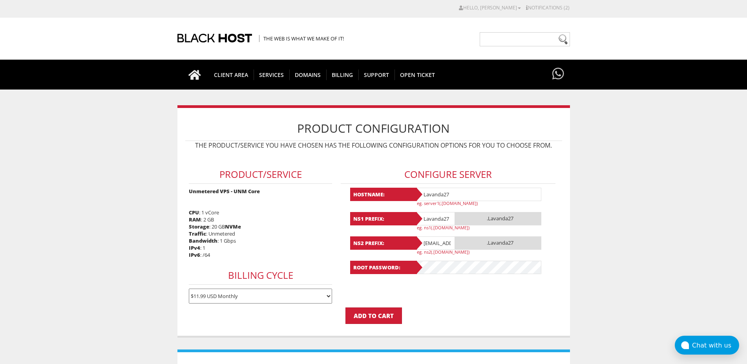
click at [435, 222] on input "Lavanda27" at bounding box center [435, 218] width 39 height 13
type input "Lavanda27"
click at [446, 240] on input "[EMAIL_ADDRESS][DOMAIN_NAME]" at bounding box center [435, 242] width 39 height 13
type input "@[DOMAIN_NAME]"
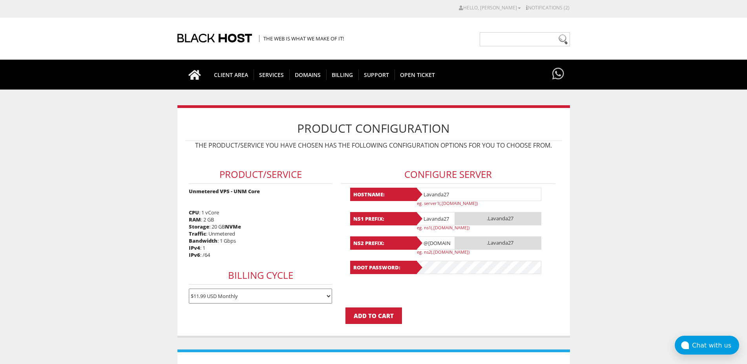
click at [446, 240] on input "@gmail.com" at bounding box center [435, 242] width 39 height 13
paste input "Lavanda27"
type input "Lavanda27"
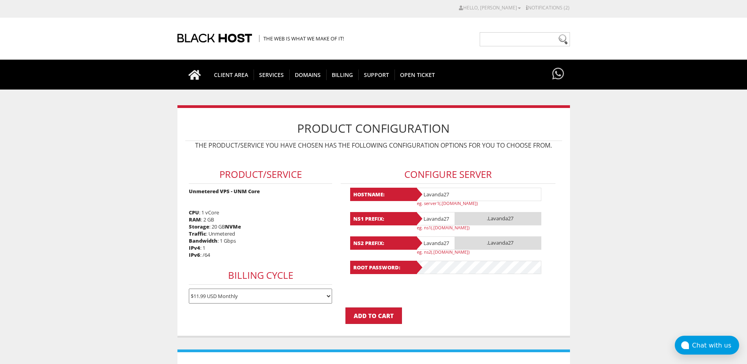
click at [443, 294] on form "Product/Service Unmetered VPS - UNM Core CPU : 1 vCore RAM : 2 GB Storage : 20 …" at bounding box center [373, 239] width 377 height 170
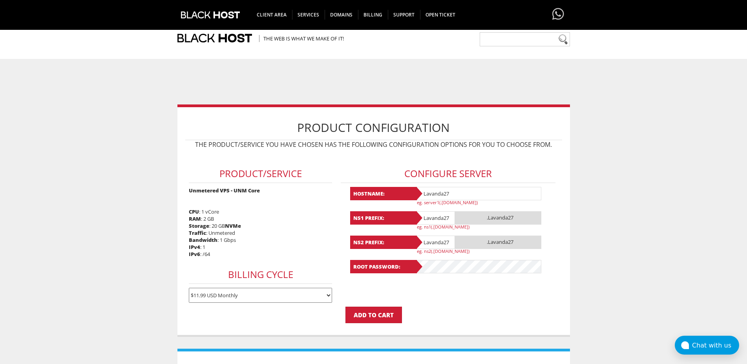
scroll to position [239, 0]
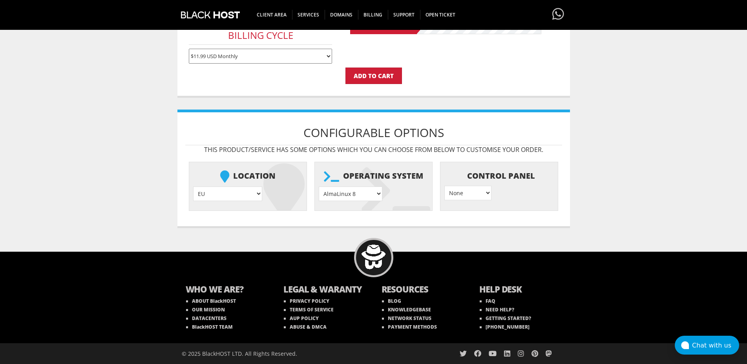
click at [319, 187] on select "AlmaLinux 8 } AlmaLinux 9 } AlmaLinux 10 } Rocky Linux 8 } Rocky Linux 9 } Cent…" at bounding box center [351, 194] width 64 height 15
select select "1208"
click option "Ubuntu 24.04" at bounding box center [0, 0] width 0 height 0
click at [380, 75] on input "Add to Cart" at bounding box center [374, 76] width 57 height 16
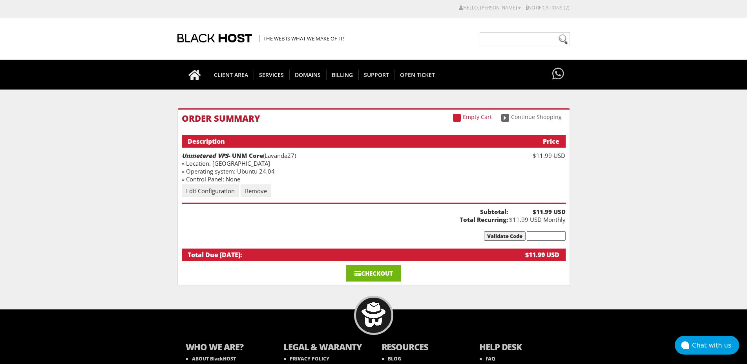
click at [371, 274] on link "Checkout" at bounding box center [373, 273] width 55 height 16
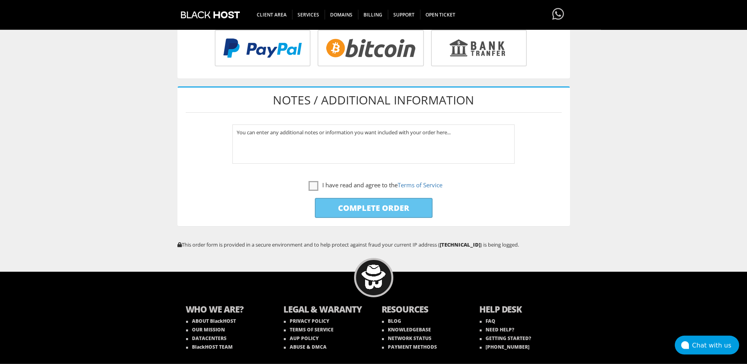
scroll to position [350, 0]
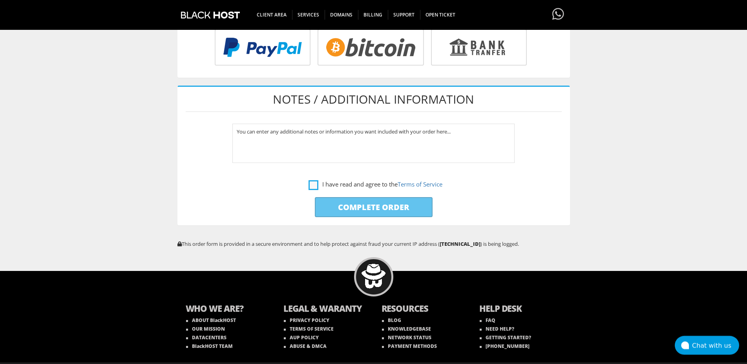
click at [315, 186] on label "I have read and agree to the Terms of Service" at bounding box center [376, 184] width 134 height 10
checkbox input "true"
click at [334, 201] on input "Complete Order" at bounding box center [374, 208] width 118 height 20
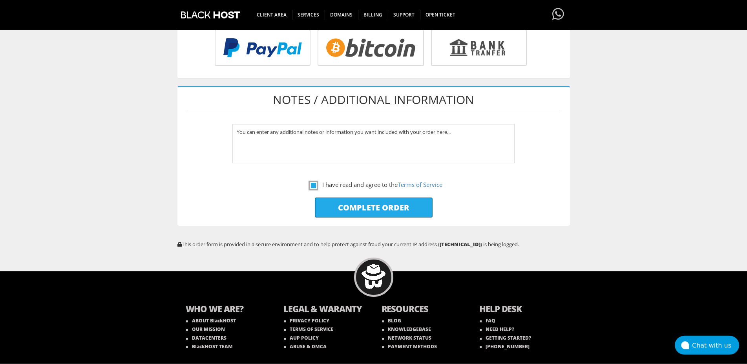
type input "Please Wait..."
